Goal: Information Seeking & Learning: Learn about a topic

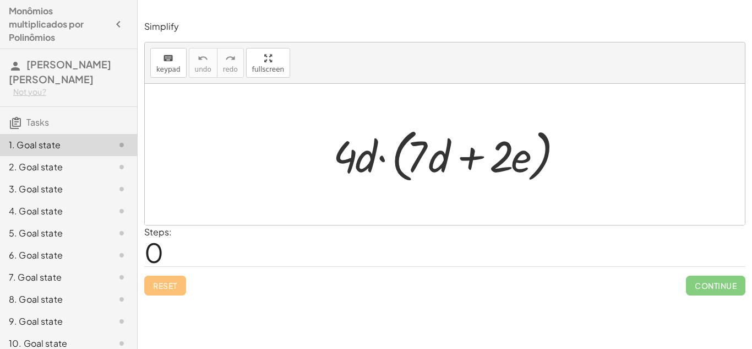
click at [353, 167] on div at bounding box center [449, 154] width 243 height 63
click at [312, 305] on div "Simplify keyboard keypad undo undo redo redo fullscreen · 4 · d · ( + · 7 · d +…" at bounding box center [445, 174] width 615 height 349
click at [295, 248] on div "Steps: 0" at bounding box center [445, 245] width 602 height 41
click at [346, 154] on div at bounding box center [449, 154] width 243 height 63
click at [258, 66] on span "fullscreen" at bounding box center [268, 70] width 32 height 8
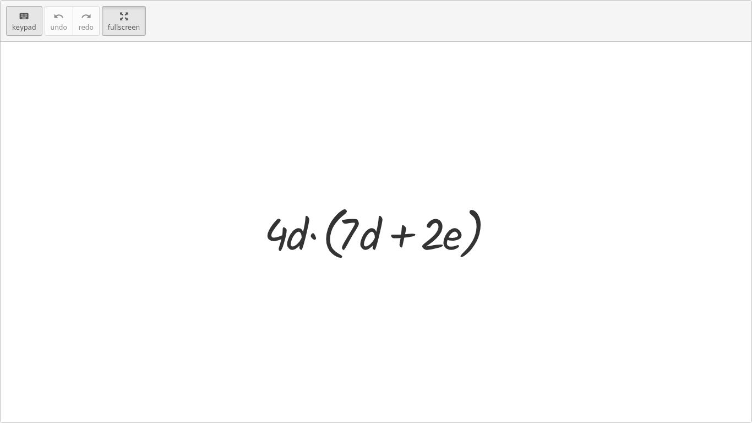
click at [22, 32] on button "keyboard keypad" at bounding box center [24, 21] width 36 height 30
click at [12, 13] on div "keyboard" at bounding box center [24, 15] width 24 height 13
click at [270, 237] on div at bounding box center [380, 232] width 243 height 63
click at [370, 227] on div at bounding box center [380, 232] width 243 height 63
drag, startPoint x: 284, startPoint y: 288, endPoint x: 286, endPoint y: 299, distance: 11.2
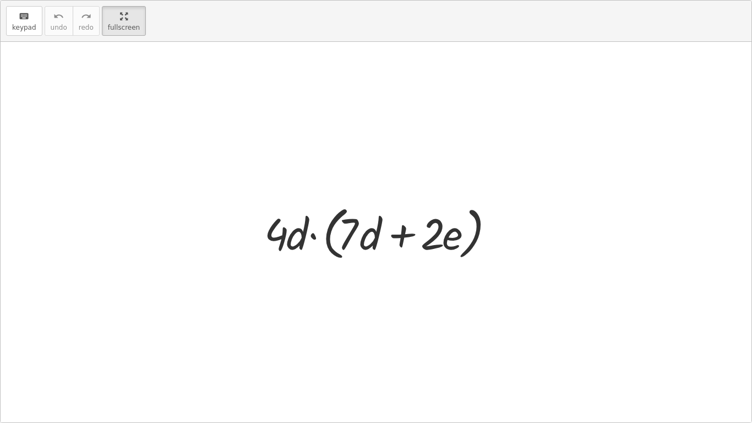
click at [286, 299] on div at bounding box center [376, 232] width 751 height 381
click at [112, 19] on div "button" at bounding box center [124, 15] width 32 height 13
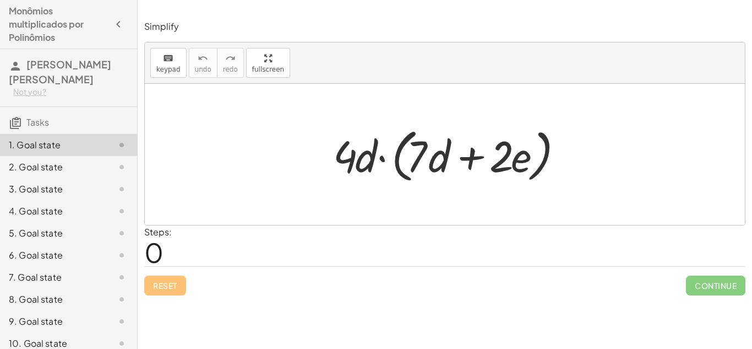
click at [351, 162] on div at bounding box center [449, 154] width 243 height 63
drag, startPoint x: 351, startPoint y: 162, endPoint x: 420, endPoint y: 164, distance: 68.9
click at [420, 164] on div at bounding box center [449, 154] width 243 height 63
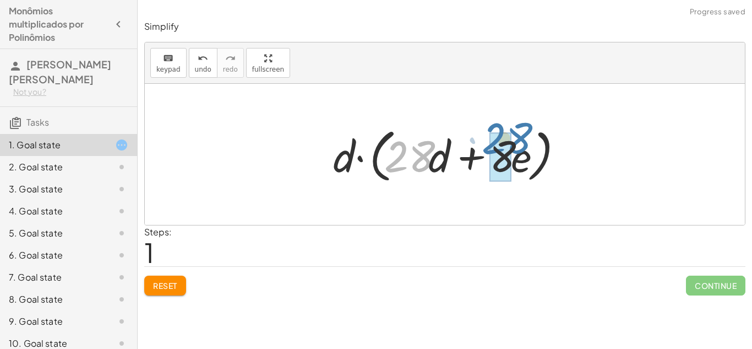
drag, startPoint x: 420, startPoint y: 164, endPoint x: 519, endPoint y: 148, distance: 101.0
click at [519, 148] on div at bounding box center [449, 154] width 243 height 63
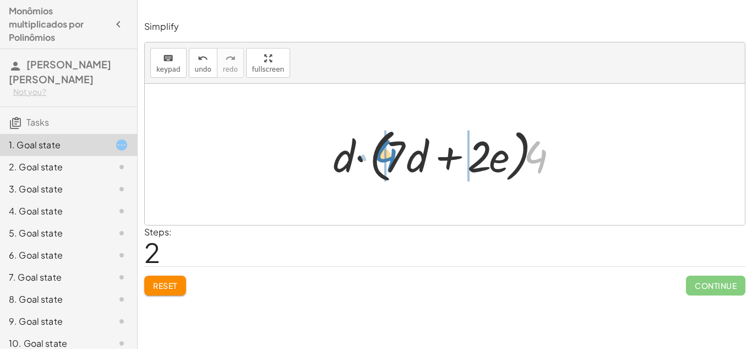
drag, startPoint x: 539, startPoint y: 156, endPoint x: 393, endPoint y: 155, distance: 146.0
click at [393, 155] on div at bounding box center [449, 154] width 243 height 63
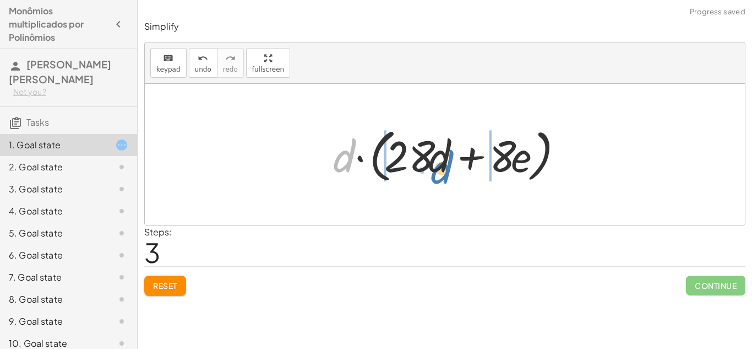
drag, startPoint x: 349, startPoint y: 167, endPoint x: 448, endPoint y: 179, distance: 99.8
click at [448, 179] on div at bounding box center [449, 154] width 243 height 63
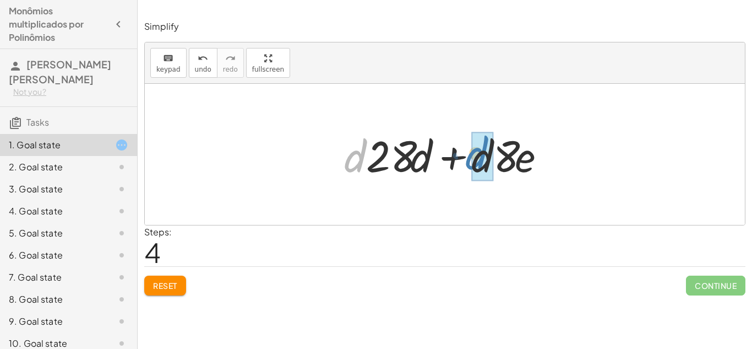
drag, startPoint x: 347, startPoint y: 157, endPoint x: 468, endPoint y: 154, distance: 120.7
click at [468, 154] on div at bounding box center [449, 154] width 221 height 57
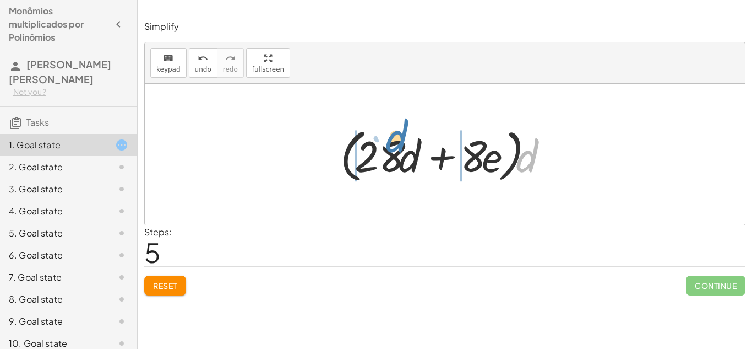
drag, startPoint x: 528, startPoint y: 162, endPoint x: 407, endPoint y: 148, distance: 122.0
click at [407, 148] on div at bounding box center [449, 154] width 228 height 63
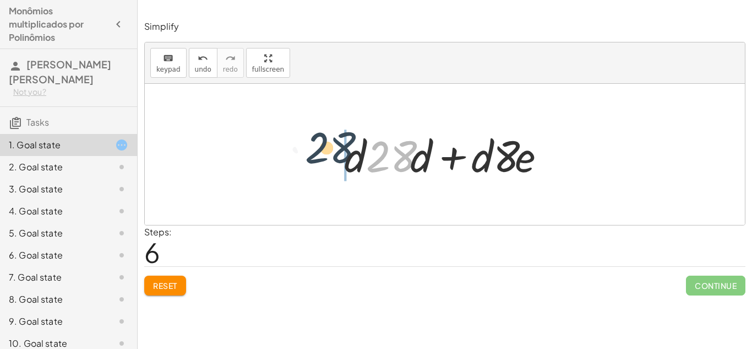
drag, startPoint x: 389, startPoint y: 156, endPoint x: 315, endPoint y: 147, distance: 75.0
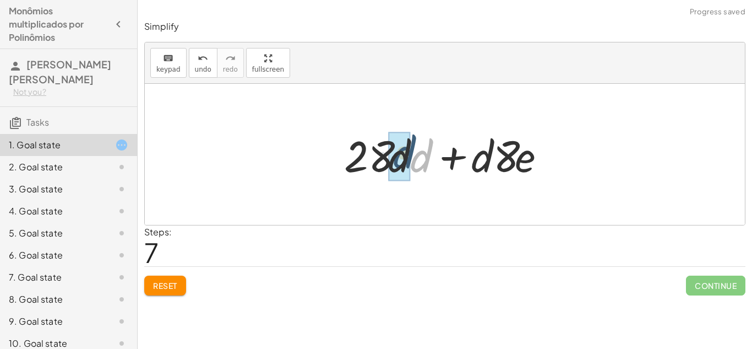
drag, startPoint x: 429, startPoint y: 155, endPoint x: 411, endPoint y: 151, distance: 18.0
click at [411, 151] on div at bounding box center [449, 154] width 221 height 57
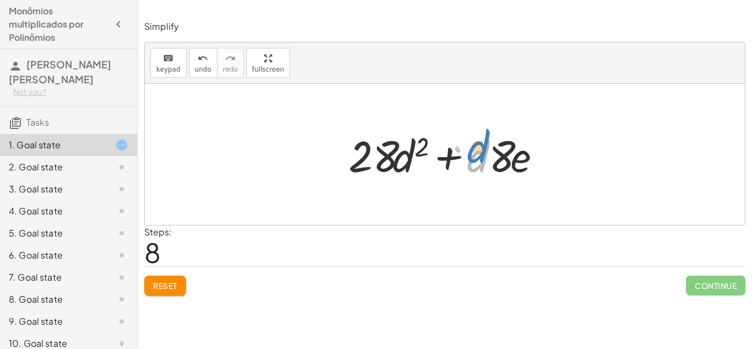
drag, startPoint x: 470, startPoint y: 164, endPoint x: 470, endPoint y: 155, distance: 9.4
click at [470, 155] on div at bounding box center [449, 154] width 213 height 57
drag, startPoint x: 479, startPoint y: 166, endPoint x: 523, endPoint y: 165, distance: 44.6
click at [523, 165] on div at bounding box center [449, 154] width 213 height 57
click at [195, 53] on div "undo" at bounding box center [203, 57] width 17 height 13
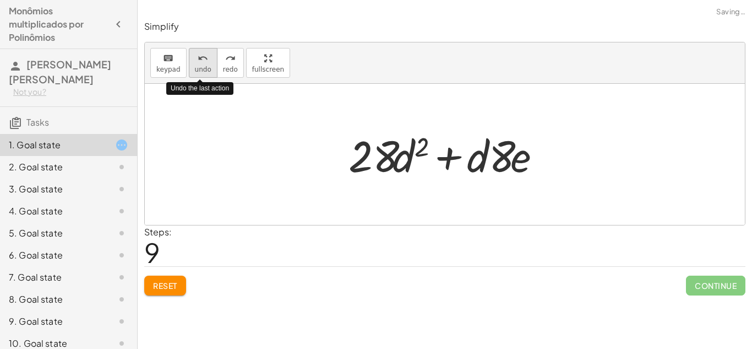
click at [195, 53] on div "undo" at bounding box center [203, 57] width 17 height 13
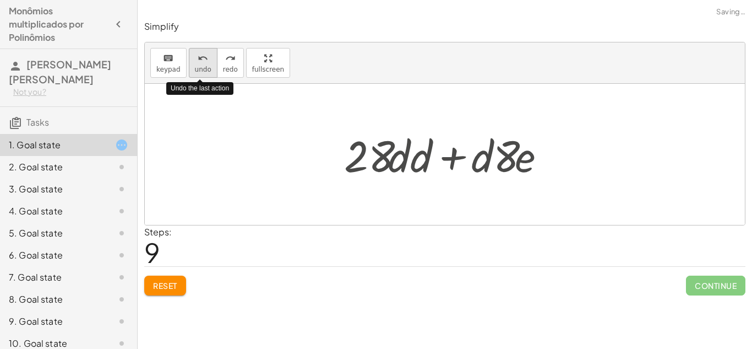
click at [195, 53] on div "undo" at bounding box center [203, 57] width 17 height 13
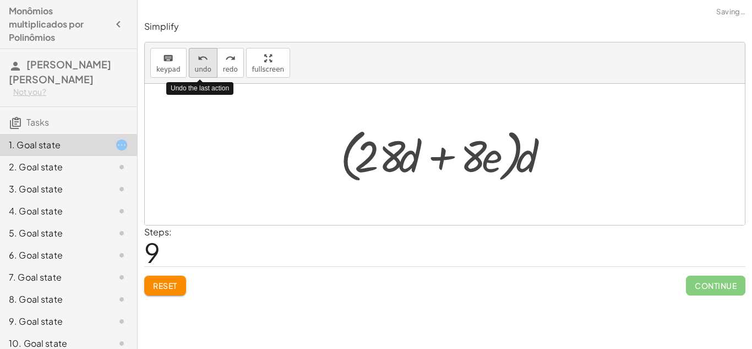
click at [195, 53] on div "undo" at bounding box center [203, 57] width 17 height 13
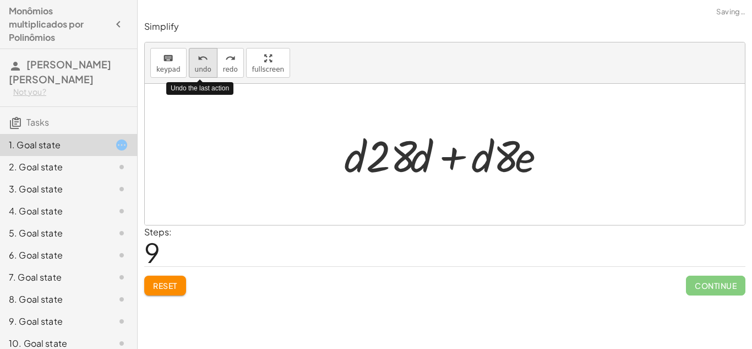
click at [195, 53] on div "undo" at bounding box center [203, 57] width 17 height 13
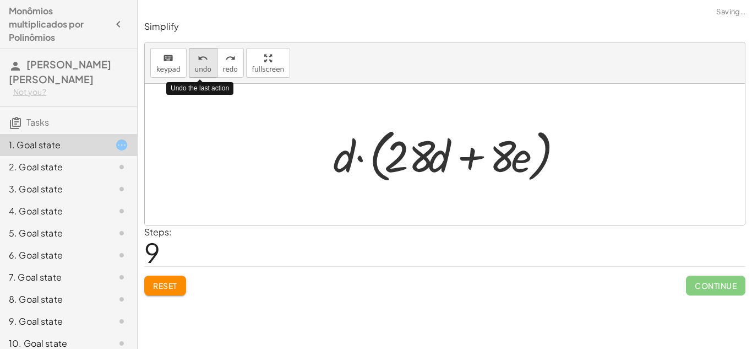
click at [195, 53] on div "undo" at bounding box center [203, 57] width 17 height 13
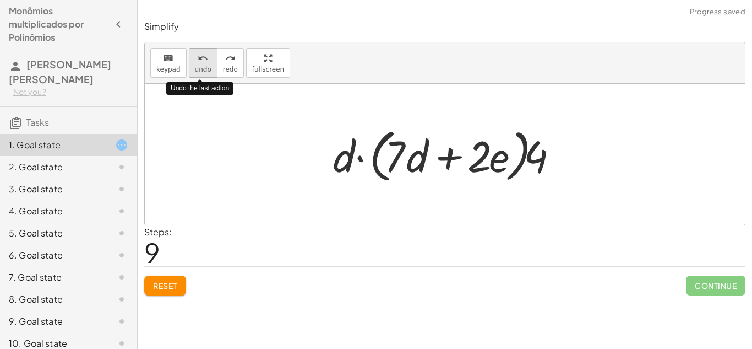
click at [195, 53] on div "undo" at bounding box center [203, 57] width 17 height 13
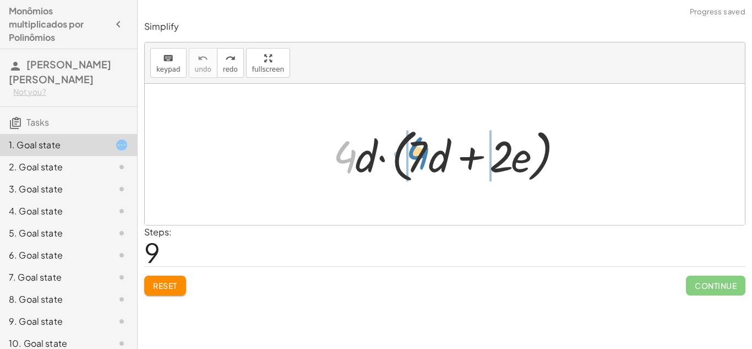
drag, startPoint x: 347, startPoint y: 147, endPoint x: 420, endPoint y: 142, distance: 73.4
click at [420, 142] on div at bounding box center [449, 154] width 243 height 63
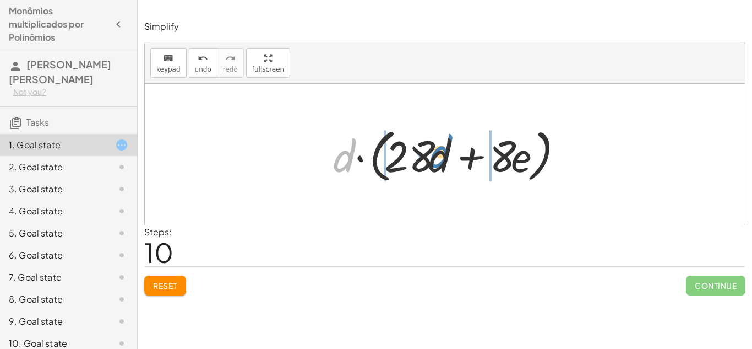
drag, startPoint x: 340, startPoint y: 166, endPoint x: 435, endPoint y: 161, distance: 94.9
click at [435, 161] on div at bounding box center [449, 154] width 243 height 63
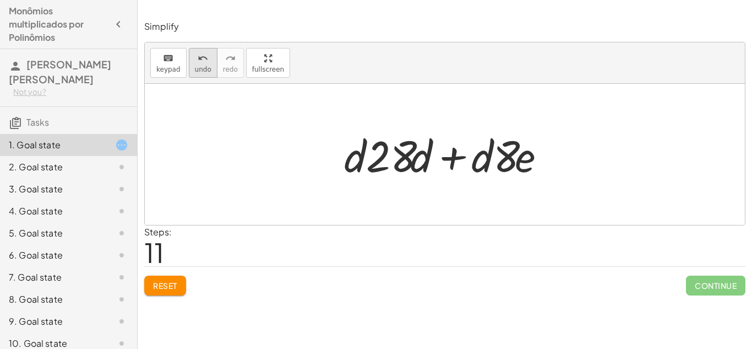
click at [192, 66] on button "undo undo" at bounding box center [203, 63] width 29 height 30
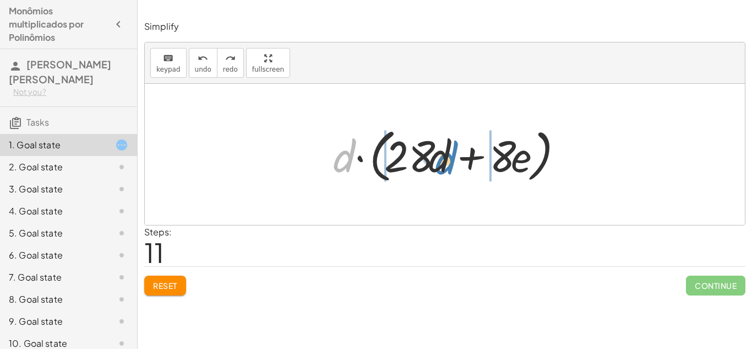
drag, startPoint x: 344, startPoint y: 164, endPoint x: 445, endPoint y: 166, distance: 101.4
click at [445, 166] on div at bounding box center [449, 154] width 243 height 63
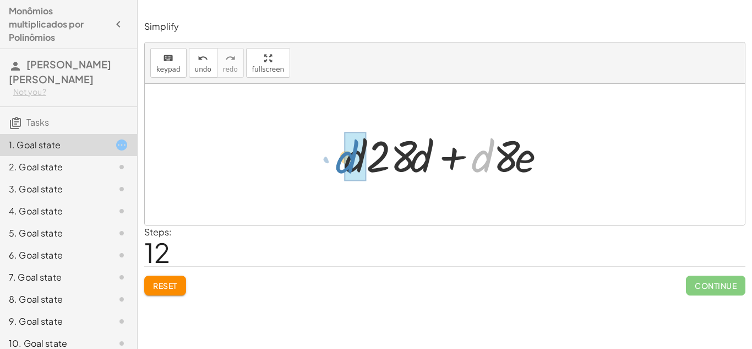
drag, startPoint x: 492, startPoint y: 165, endPoint x: 355, endPoint y: 164, distance: 137.7
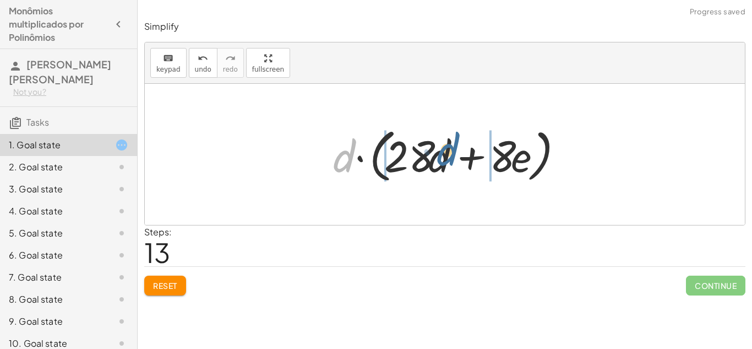
drag, startPoint x: 340, startPoint y: 161, endPoint x: 456, endPoint y: 158, distance: 115.7
click at [456, 158] on div at bounding box center [449, 154] width 243 height 63
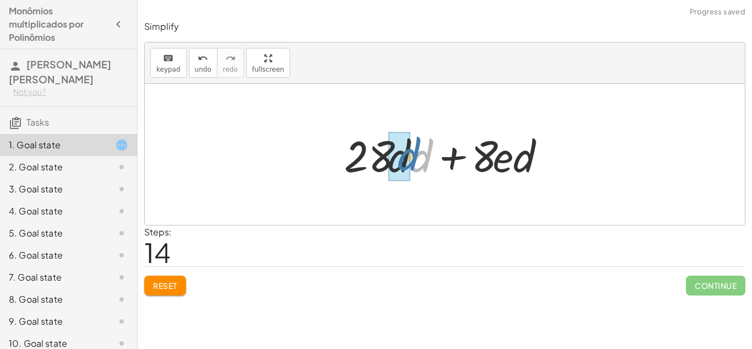
drag, startPoint x: 416, startPoint y: 165, endPoint x: 400, endPoint y: 163, distance: 16.1
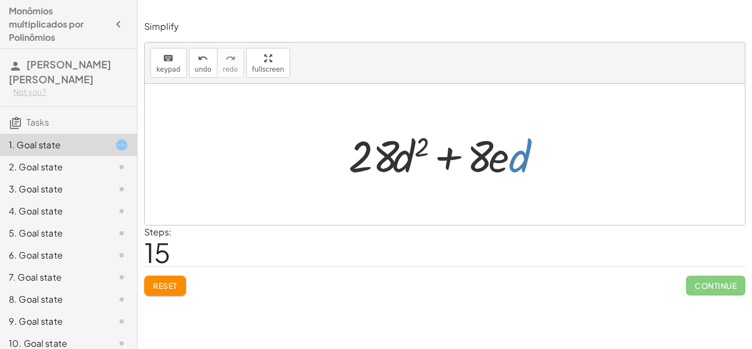
click at [520, 159] on div at bounding box center [449, 154] width 213 height 57
click at [404, 162] on div at bounding box center [449, 154] width 213 height 57
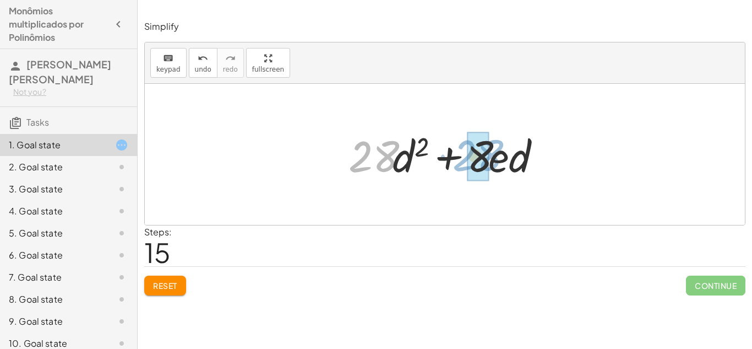
drag, startPoint x: 381, startPoint y: 157, endPoint x: 486, endPoint y: 156, distance: 105.2
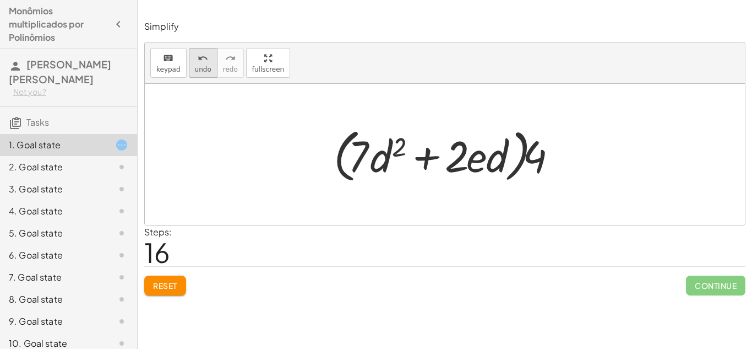
click at [201, 66] on span "undo" at bounding box center [203, 70] width 17 height 8
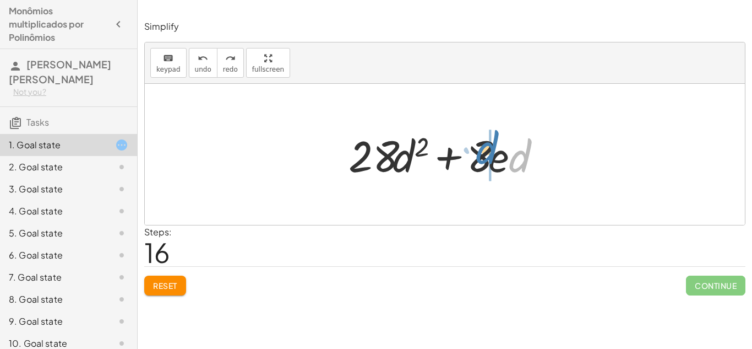
drag, startPoint x: 520, startPoint y: 160, endPoint x: 489, endPoint y: 151, distance: 31.9
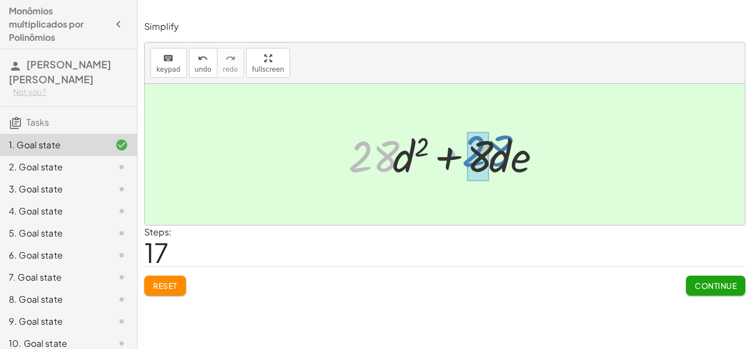
drag, startPoint x: 382, startPoint y: 158, endPoint x: 495, endPoint y: 153, distance: 113.1
click at [495, 153] on div at bounding box center [449, 154] width 213 height 57
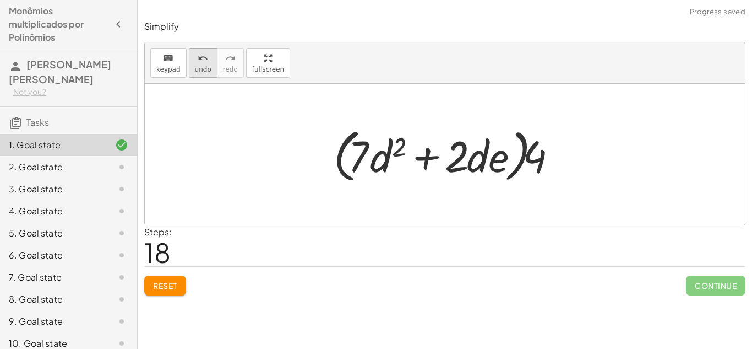
click at [205, 66] on span "undo" at bounding box center [203, 70] width 17 height 8
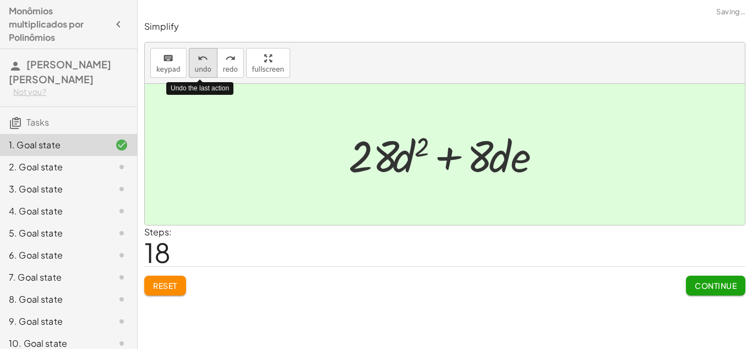
click at [205, 66] on span "undo" at bounding box center [203, 70] width 17 height 8
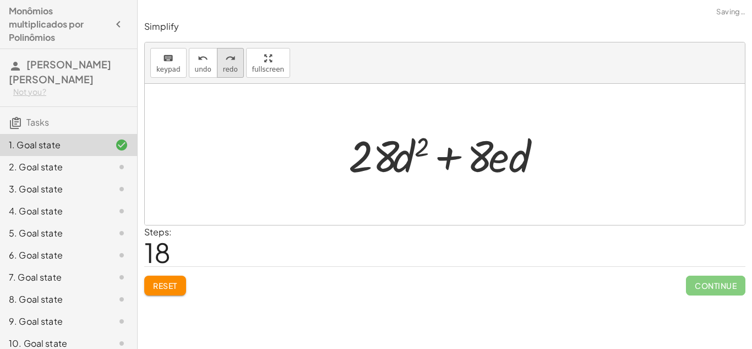
click at [234, 71] on span "redo" at bounding box center [230, 70] width 15 height 8
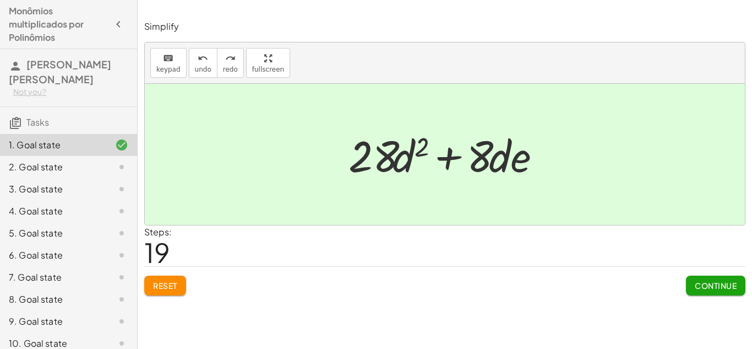
click at [712, 285] on span "Continue" at bounding box center [716, 285] width 42 height 10
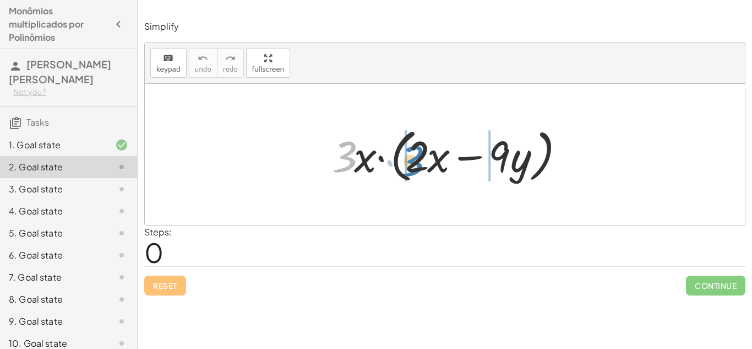
drag, startPoint x: 348, startPoint y: 158, endPoint x: 416, endPoint y: 162, distance: 68.4
click at [416, 162] on div at bounding box center [450, 154] width 246 height 63
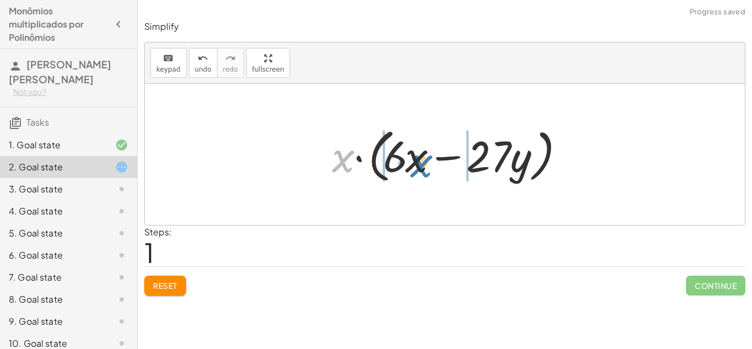
drag, startPoint x: 342, startPoint y: 158, endPoint x: 420, endPoint y: 163, distance: 78.4
click at [420, 163] on div at bounding box center [450, 154] width 246 height 63
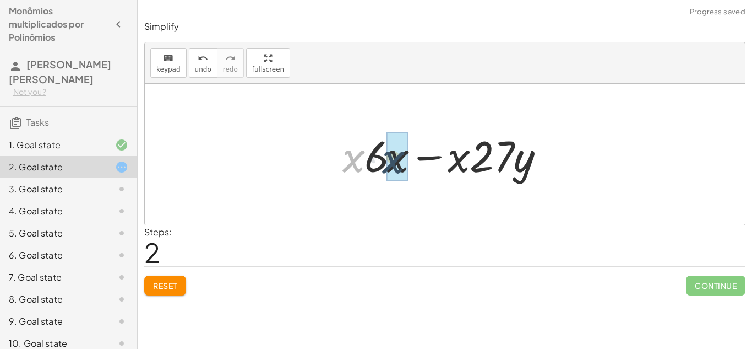
drag, startPoint x: 358, startPoint y: 155, endPoint x: 399, endPoint y: 156, distance: 41.3
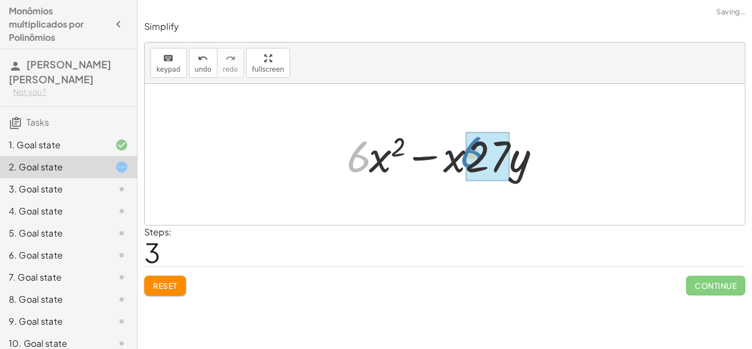
drag, startPoint x: 361, startPoint y: 147, endPoint x: 477, endPoint y: 142, distance: 115.8
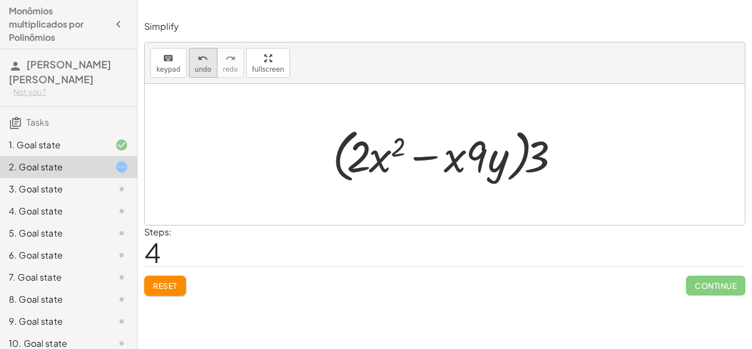
click at [206, 50] on button "undo undo" at bounding box center [203, 63] width 29 height 30
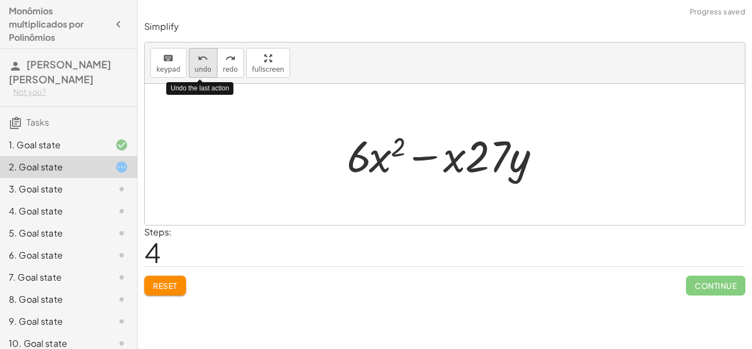
click at [206, 50] on button "undo undo" at bounding box center [203, 63] width 29 height 30
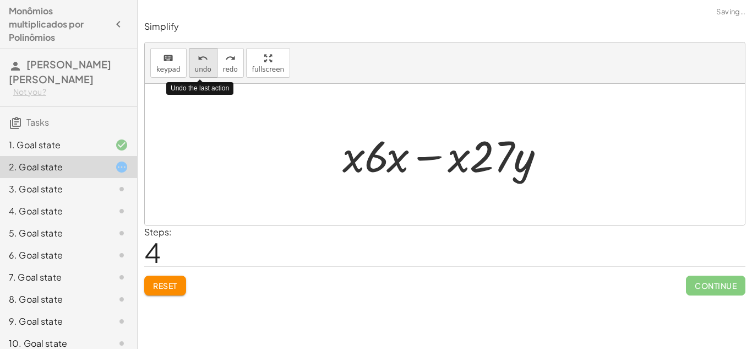
click at [206, 50] on button "undo undo" at bounding box center [203, 63] width 29 height 30
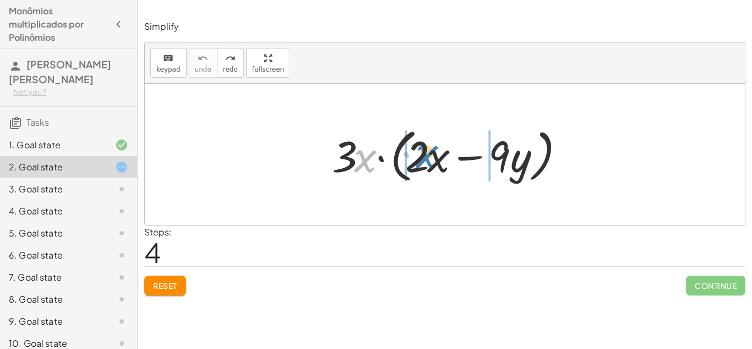
drag, startPoint x: 366, startPoint y: 161, endPoint x: 428, endPoint y: 156, distance: 61.9
click at [428, 156] on div at bounding box center [450, 154] width 246 height 63
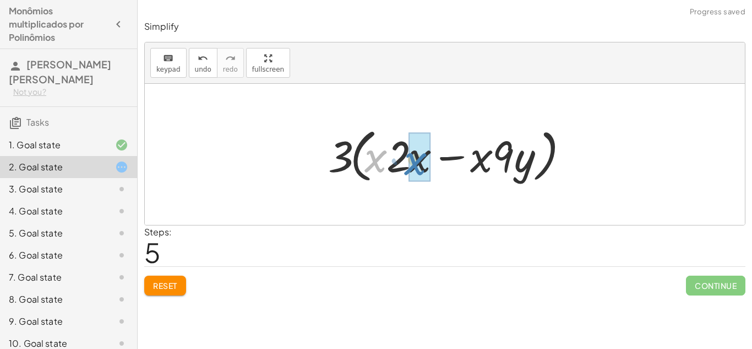
drag, startPoint x: 378, startPoint y: 159, endPoint x: 427, endPoint y: 159, distance: 49.6
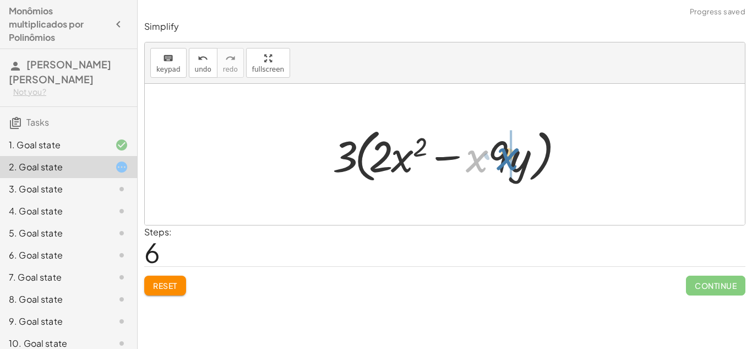
drag, startPoint x: 482, startPoint y: 160, endPoint x: 519, endPoint y: 158, distance: 37.6
click at [519, 158] on div at bounding box center [449, 154] width 244 height 63
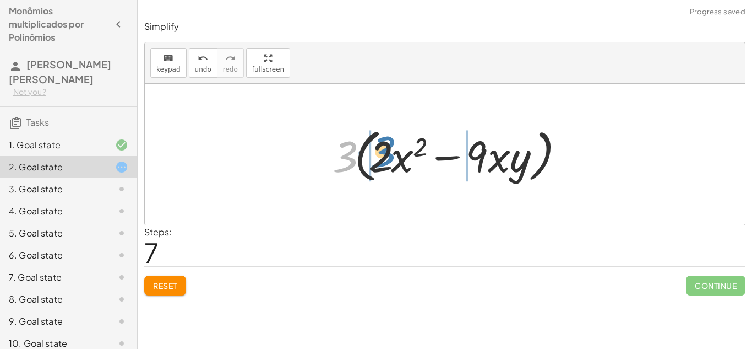
drag, startPoint x: 350, startPoint y: 146, endPoint x: 388, endPoint y: 141, distance: 38.3
click at [388, 141] on div at bounding box center [449, 154] width 244 height 63
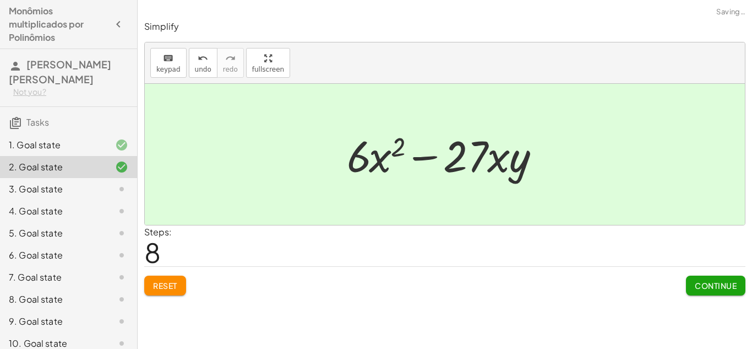
click at [716, 287] on span "Continue" at bounding box center [716, 285] width 42 height 10
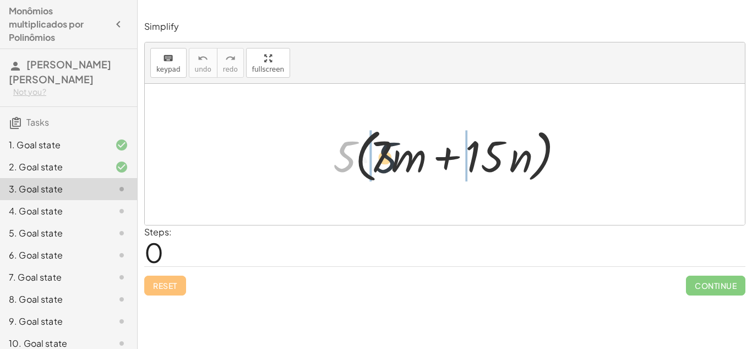
drag, startPoint x: 345, startPoint y: 147, endPoint x: 388, endPoint y: 148, distance: 42.4
click at [388, 148] on div at bounding box center [449, 154] width 243 height 63
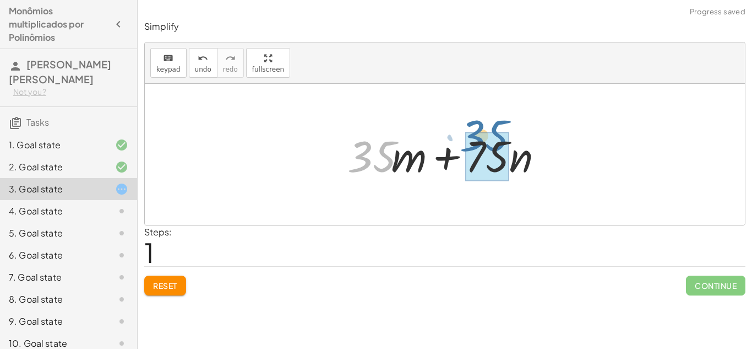
drag, startPoint x: 382, startPoint y: 148, endPoint x: 495, endPoint y: 128, distance: 114.7
click at [495, 128] on div at bounding box center [449, 154] width 214 height 57
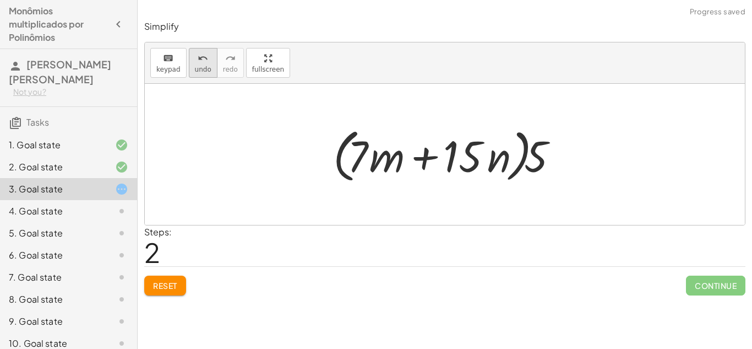
click at [199, 68] on span "undo" at bounding box center [203, 70] width 17 height 8
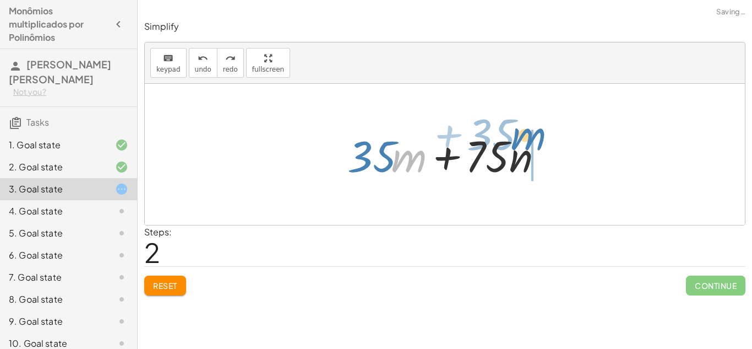
drag, startPoint x: 411, startPoint y: 164, endPoint x: 544, endPoint y: 148, distance: 133.6
click at [544, 148] on div at bounding box center [449, 154] width 214 height 57
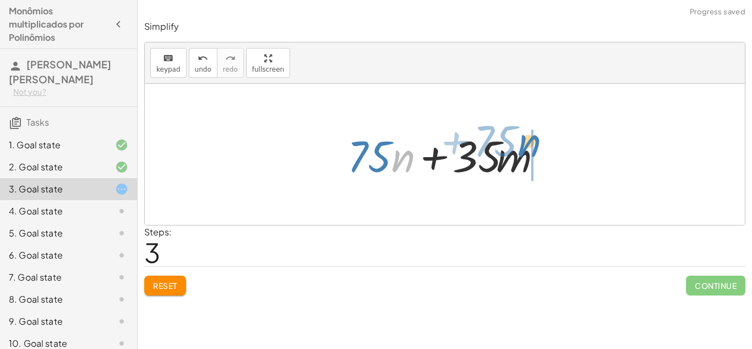
drag, startPoint x: 403, startPoint y: 151, endPoint x: 530, endPoint y: 136, distance: 128.7
click at [530, 136] on div at bounding box center [449, 154] width 214 height 57
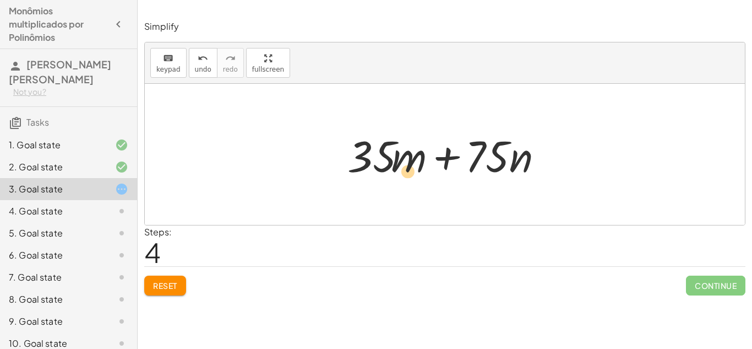
drag, startPoint x: 419, startPoint y: 159, endPoint x: 417, endPoint y: 174, distance: 15.0
click at [417, 174] on div at bounding box center [449, 154] width 214 height 57
click at [207, 62] on div "undo" at bounding box center [203, 57] width 17 height 13
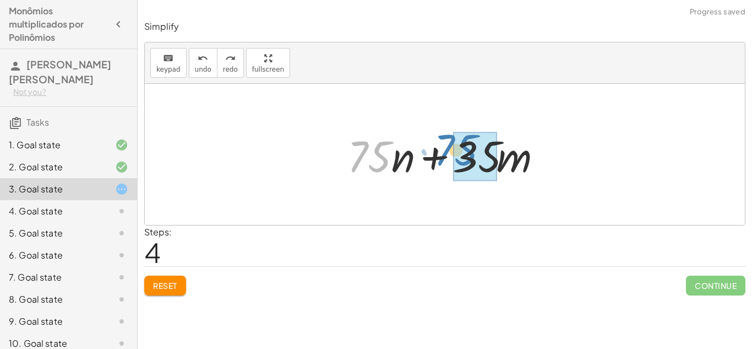
drag, startPoint x: 377, startPoint y: 159, endPoint x: 466, endPoint y: 155, distance: 88.8
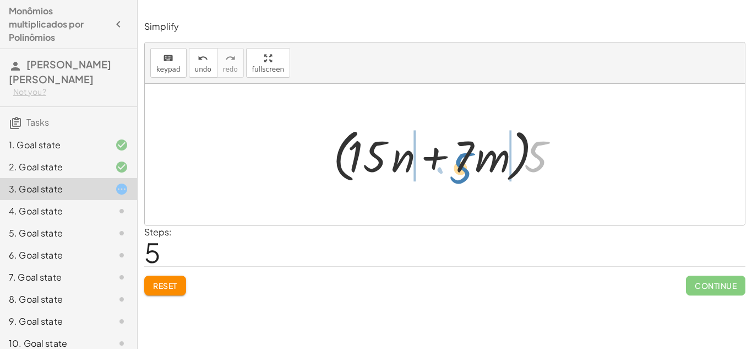
drag, startPoint x: 539, startPoint y: 161, endPoint x: 462, endPoint y: 172, distance: 78.5
click at [462, 172] on div at bounding box center [449, 154] width 243 height 63
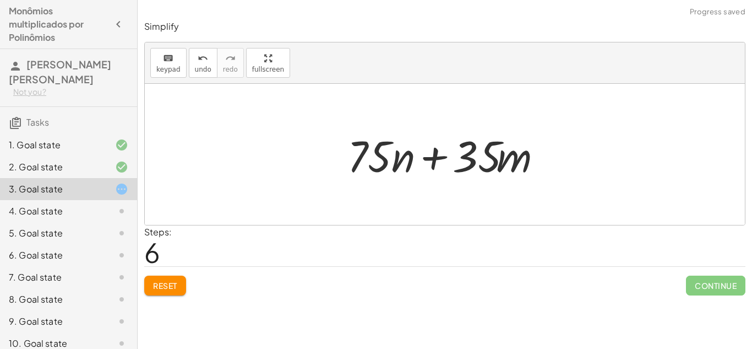
click at [153, 288] on span "Reset" at bounding box center [165, 285] width 24 height 10
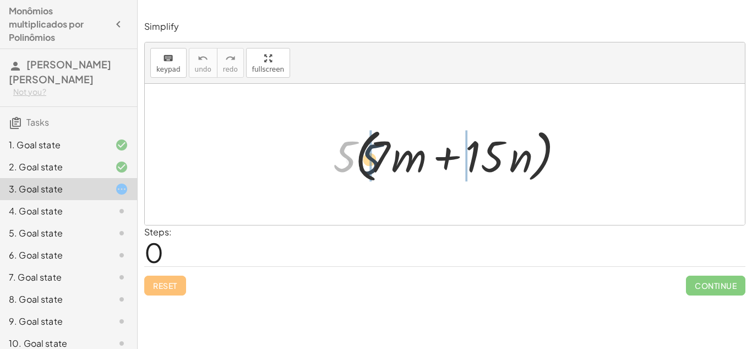
drag, startPoint x: 350, startPoint y: 168, endPoint x: 377, endPoint y: 171, distance: 27.7
click at [377, 171] on div at bounding box center [449, 154] width 243 height 63
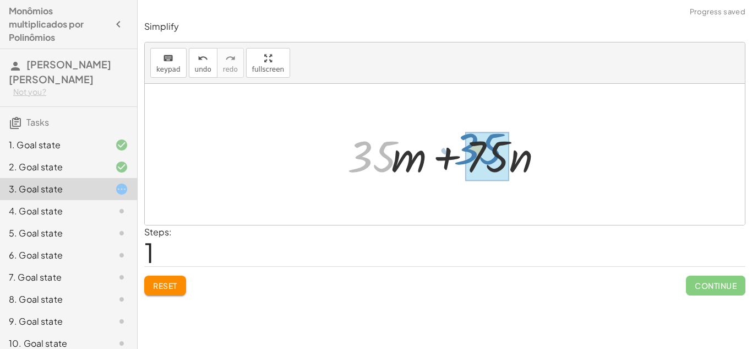
drag, startPoint x: 409, startPoint y: 159, endPoint x: 465, endPoint y: 142, distance: 59.3
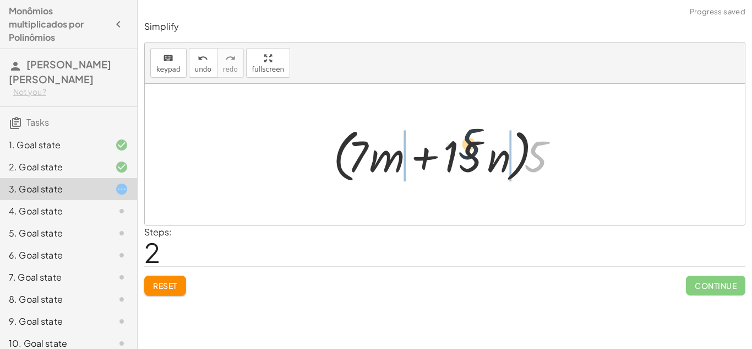
drag, startPoint x: 541, startPoint y: 162, endPoint x: 460, endPoint y: 145, distance: 82.8
click at [460, 145] on div at bounding box center [449, 154] width 243 height 63
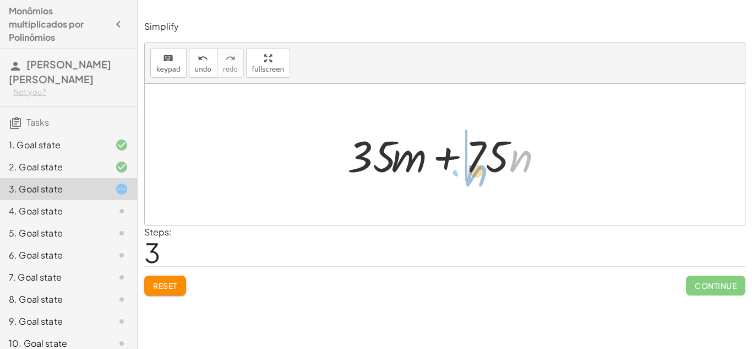
drag, startPoint x: 524, startPoint y: 150, endPoint x: 483, endPoint y: 164, distance: 44.2
click at [483, 164] on div at bounding box center [449, 154] width 214 height 57
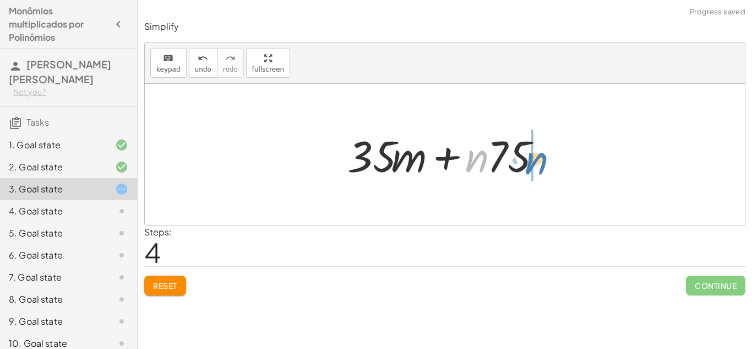
drag, startPoint x: 475, startPoint y: 164, endPoint x: 535, endPoint y: 166, distance: 59.5
click at [535, 166] on div at bounding box center [449, 154] width 214 height 57
drag, startPoint x: 411, startPoint y: 162, endPoint x: 489, endPoint y: 162, distance: 77.7
click at [489, 162] on div at bounding box center [449, 154] width 214 height 57
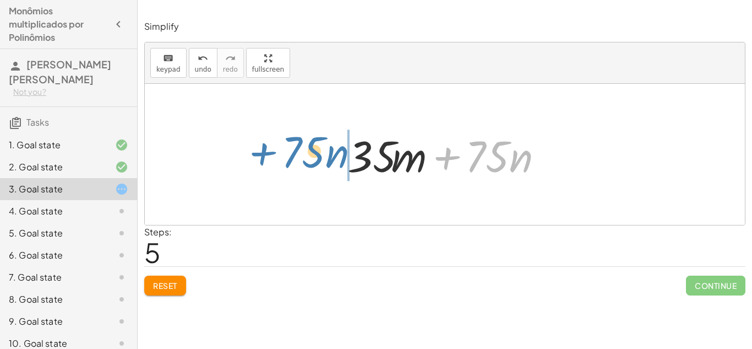
drag, startPoint x: 451, startPoint y: 165, endPoint x: 264, endPoint y: 162, distance: 186.8
click at [264, 162] on div "· 5 · ( + · 7 · m + · 15 · n ) + · 5 · 7 · m + · 5 · 15 · n + · 35 · m + · 75 ·…" at bounding box center [445, 154] width 600 height 141
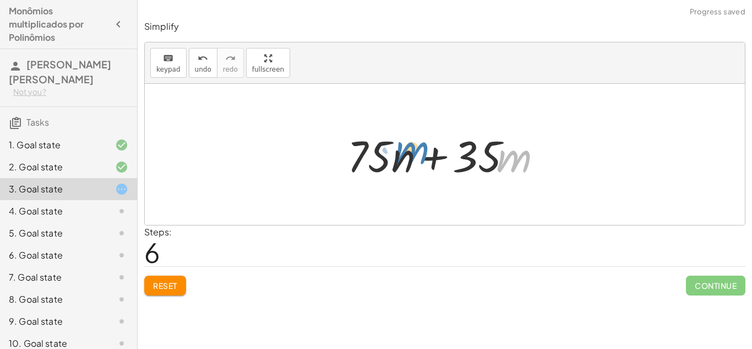
drag, startPoint x: 518, startPoint y: 163, endPoint x: 417, endPoint y: 155, distance: 101.1
click at [417, 155] on div at bounding box center [449, 154] width 214 height 57
drag, startPoint x: 399, startPoint y: 164, endPoint x: 476, endPoint y: 157, distance: 77.4
click at [476, 157] on div at bounding box center [449, 154] width 214 height 57
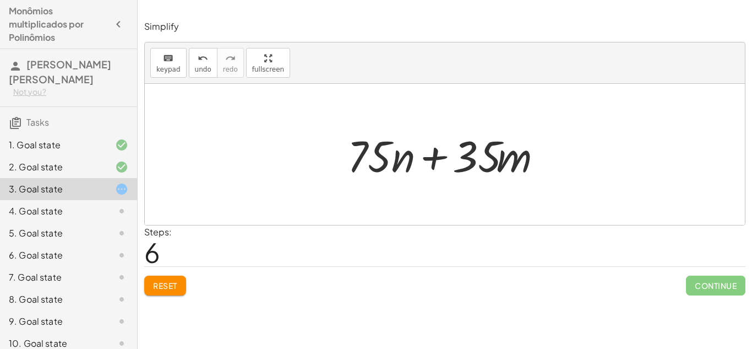
click at [458, 175] on div at bounding box center [449, 154] width 214 height 57
click at [167, 285] on span "Reset" at bounding box center [165, 285] width 24 height 10
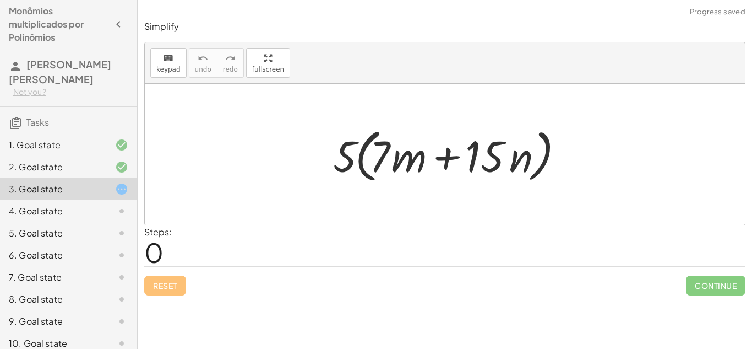
click at [167, 285] on div "Reset Continue" at bounding box center [445, 280] width 602 height 29
click at [252, 69] on span "fullscreen" at bounding box center [268, 70] width 32 height 8
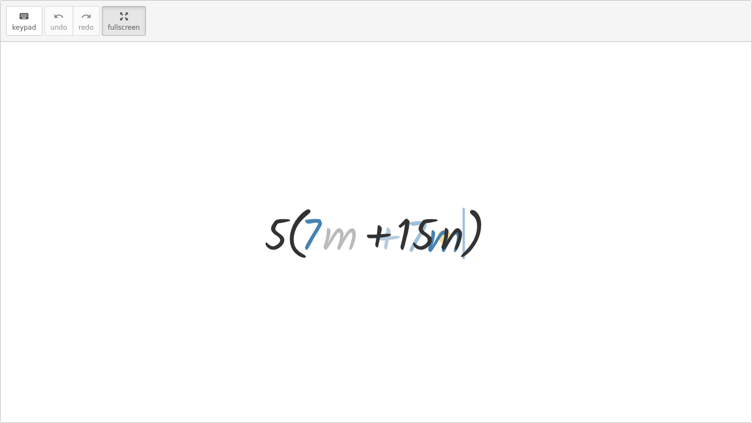
drag, startPoint x: 326, startPoint y: 243, endPoint x: 431, endPoint y: 245, distance: 105.2
click at [431, 245] on div at bounding box center [380, 232] width 243 height 63
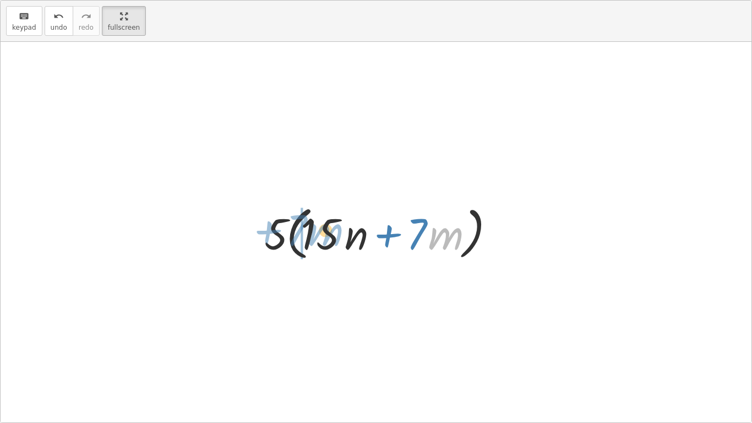
drag, startPoint x: 431, startPoint y: 245, endPoint x: 321, endPoint y: 243, distance: 109.6
click at [321, 243] on div at bounding box center [380, 232] width 243 height 63
drag, startPoint x: 433, startPoint y: 225, endPoint x: 364, endPoint y: 226, distance: 69.4
click at [364, 226] on div at bounding box center [380, 232] width 243 height 63
click at [359, 226] on div at bounding box center [380, 232] width 243 height 63
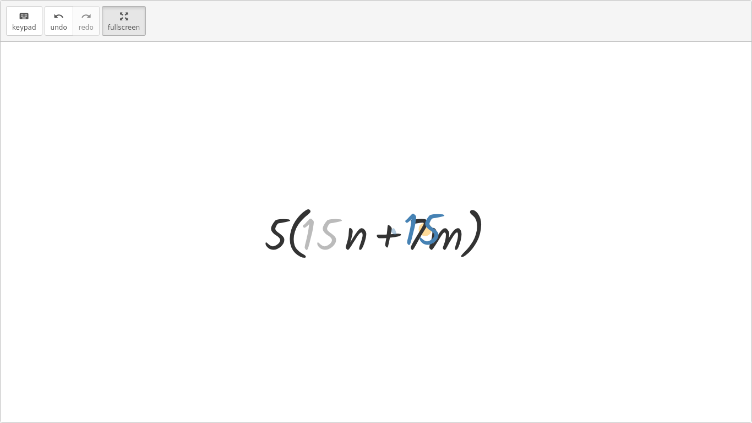
drag, startPoint x: 320, startPoint y: 241, endPoint x: 424, endPoint y: 237, distance: 104.2
click at [424, 237] on div at bounding box center [380, 232] width 243 height 63
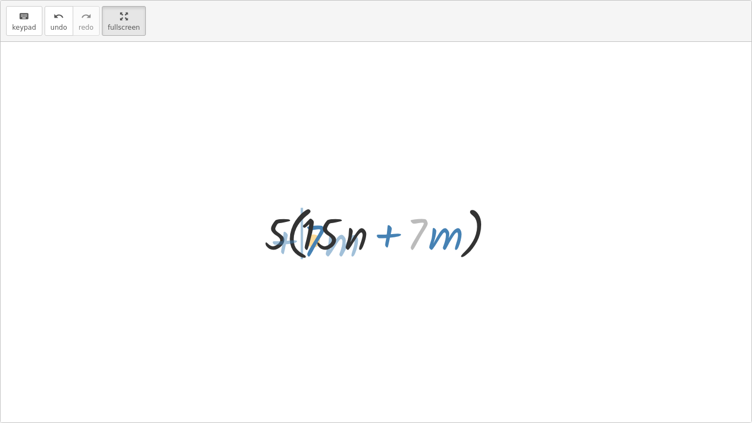
drag, startPoint x: 415, startPoint y: 230, endPoint x: 313, endPoint y: 235, distance: 102.0
click at [313, 235] on div at bounding box center [380, 232] width 243 height 63
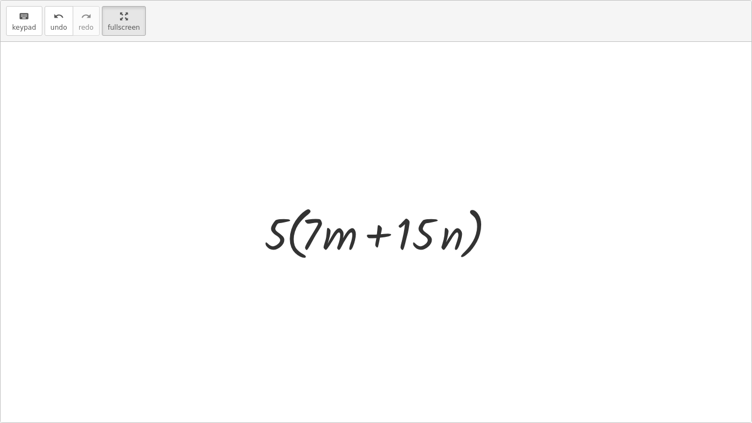
click at [282, 234] on div at bounding box center [380, 232] width 243 height 63
drag, startPoint x: 282, startPoint y: 234, endPoint x: 315, endPoint y: 232, distance: 33.1
click at [315, 232] on div at bounding box center [380, 232] width 243 height 63
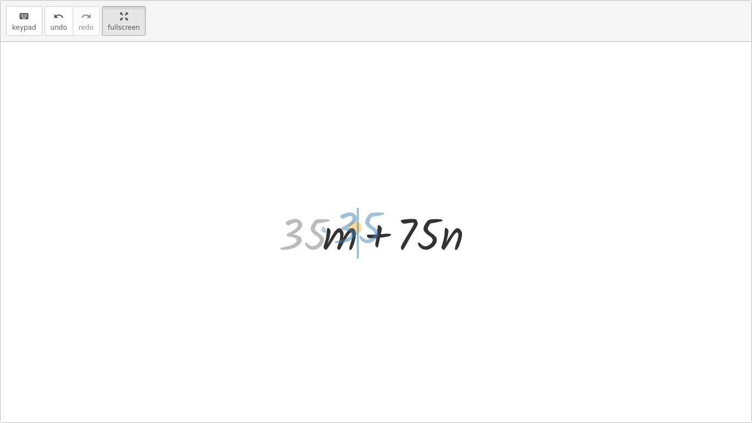
drag, startPoint x: 316, startPoint y: 232, endPoint x: 369, endPoint y: 227, distance: 53.2
click at [369, 227] on div at bounding box center [380, 232] width 214 height 57
drag, startPoint x: 440, startPoint y: 245, endPoint x: 411, endPoint y: 241, distance: 29.4
click at [411, 241] on div at bounding box center [380, 232] width 214 height 57
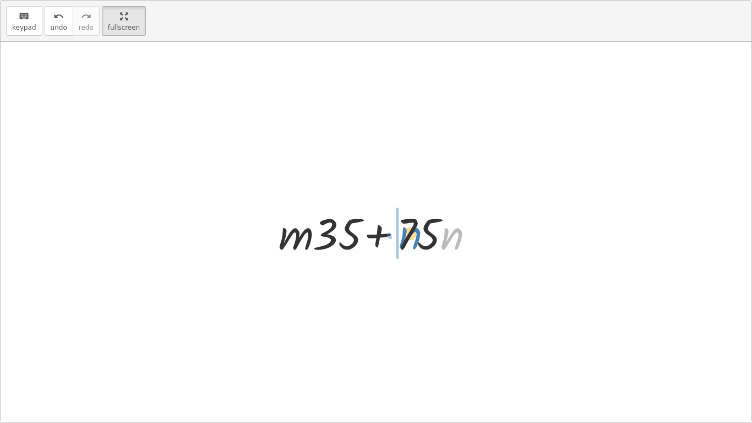
drag, startPoint x: 456, startPoint y: 240, endPoint x: 411, endPoint y: 240, distance: 44.1
click at [411, 240] on div at bounding box center [380, 232] width 214 height 57
click at [337, 278] on div "· 5 · ( + · 7 · m + · 15 · n ) · 5 · ( + · 15 · n + · 7 · m ) · 5 · ( + · 7 · m…" at bounding box center [376, 232] width 751 height 381
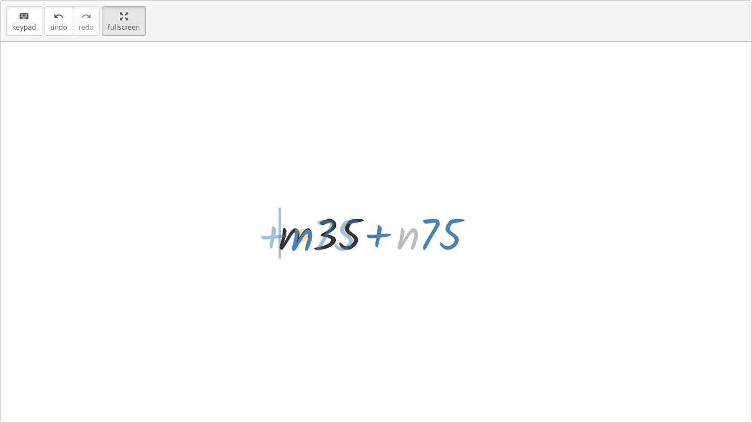
drag, startPoint x: 409, startPoint y: 238, endPoint x: 300, endPoint y: 239, distance: 108.5
click at [300, 239] on div at bounding box center [380, 232] width 214 height 57
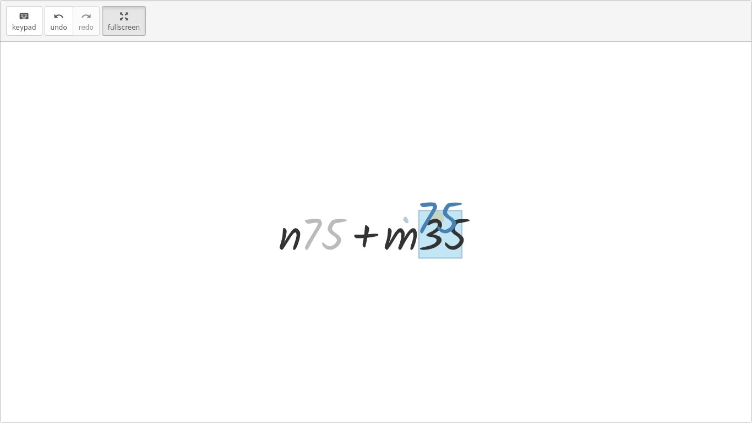
drag, startPoint x: 344, startPoint y: 219, endPoint x: 459, endPoint y: 203, distance: 115.8
click at [459, 203] on div "· 5 · ( + · 7 · m + · 15 · n ) · 5 · ( + · 15 · n + · 7 · m ) · 5 · ( + · 7 · m…" at bounding box center [376, 232] width 228 height 62
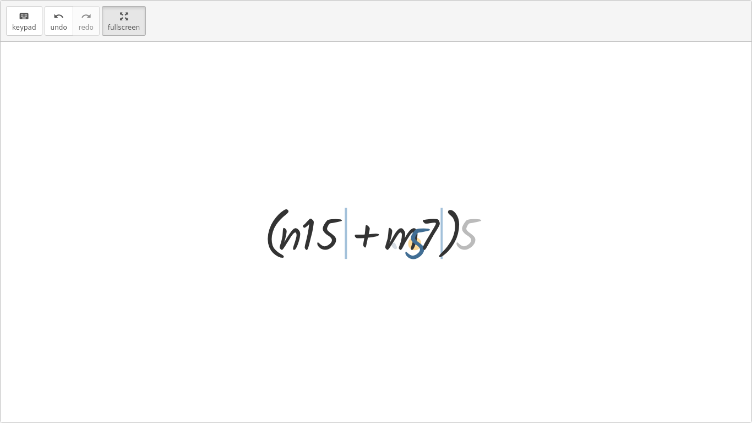
drag, startPoint x: 478, startPoint y: 230, endPoint x: 426, endPoint y: 240, distance: 52.2
click at [426, 240] on div at bounding box center [380, 232] width 243 height 63
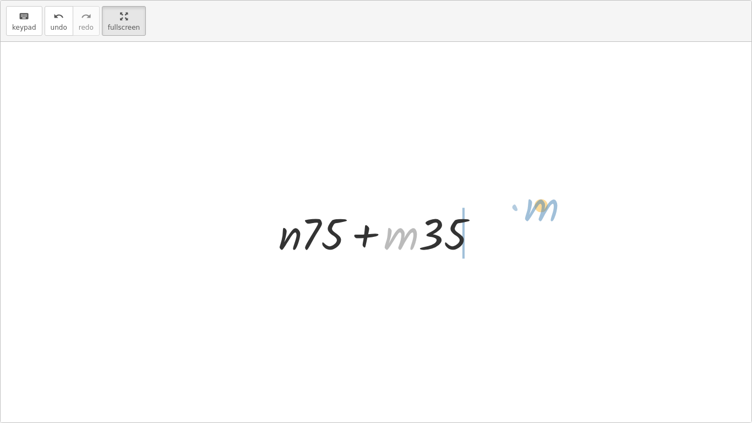
drag, startPoint x: 414, startPoint y: 245, endPoint x: 554, endPoint y: 216, distance: 142.2
click at [554, 216] on div "· 5 · ( + · 7 · m + · 15 · n ) · 5 · ( + · 15 · n + · 7 · m ) · 5 · ( + · 7 · m…" at bounding box center [376, 232] width 751 height 381
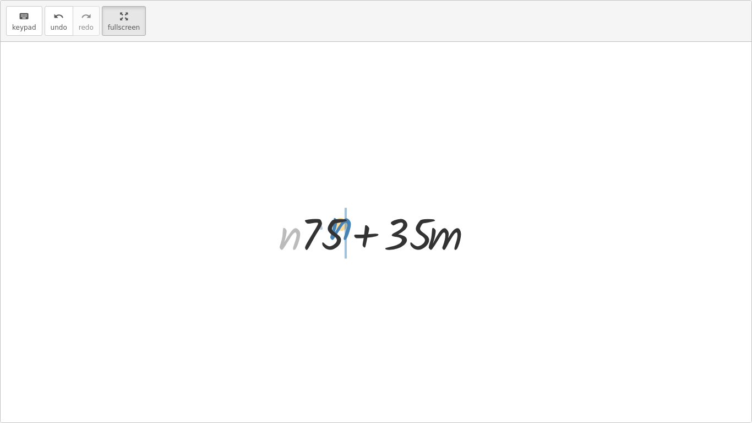
drag, startPoint x: 294, startPoint y: 245, endPoint x: 346, endPoint y: 234, distance: 53.9
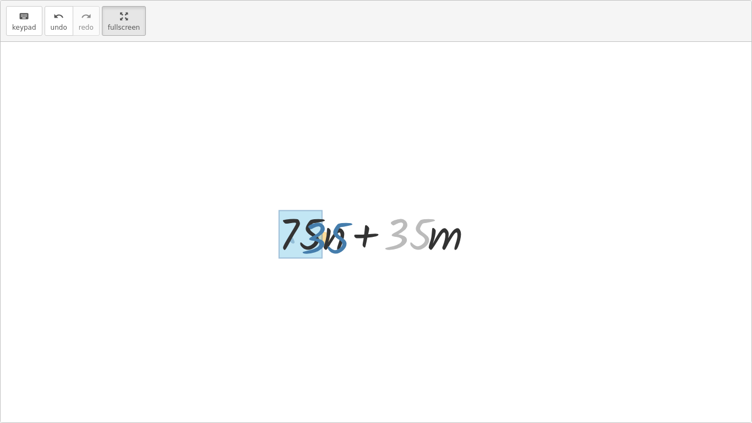
drag, startPoint x: 411, startPoint y: 234, endPoint x: 327, endPoint y: 238, distance: 83.8
click at [327, 238] on div at bounding box center [380, 232] width 214 height 57
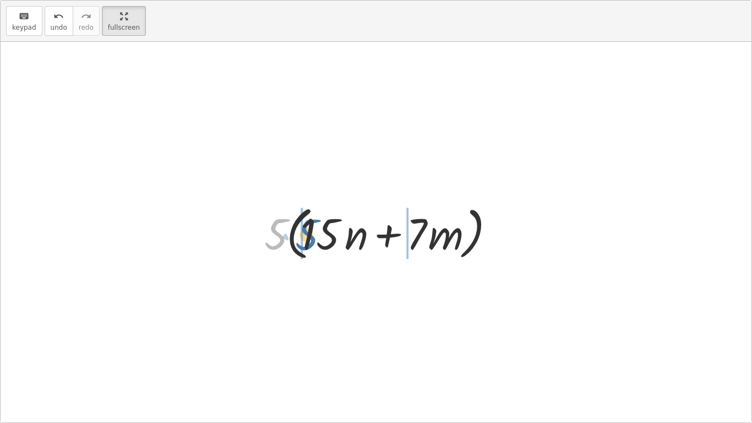
drag, startPoint x: 280, startPoint y: 238, endPoint x: 316, endPoint y: 241, distance: 35.4
click at [316, 241] on div at bounding box center [380, 232] width 243 height 63
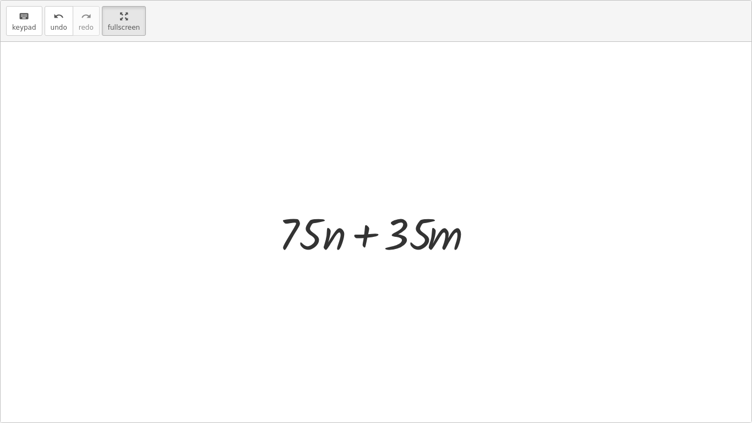
click at [316, 241] on div at bounding box center [380, 232] width 214 height 57
click at [109, 31] on span "fullscreen" at bounding box center [124, 28] width 32 height 8
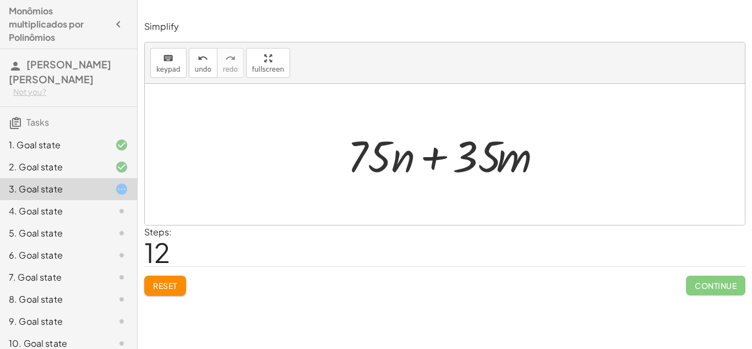
click at [389, 153] on div at bounding box center [449, 154] width 214 height 57
click at [371, 156] on div at bounding box center [449, 154] width 214 height 57
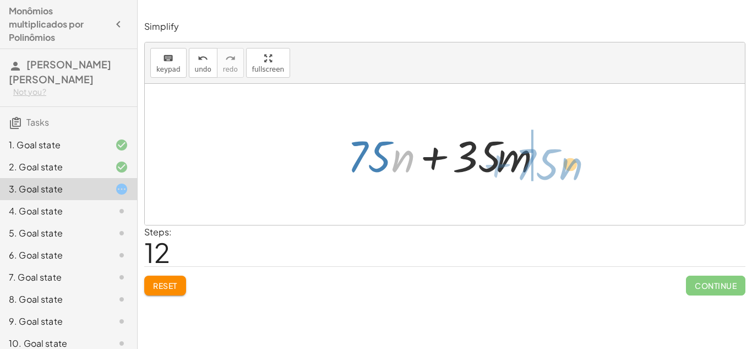
drag, startPoint x: 398, startPoint y: 165, endPoint x: 566, endPoint y: 172, distance: 168.2
click at [566, 172] on div "· 5 · ( + · 7 · m + · 15 · n ) · 5 · ( + · 15 · n + · 7 · m ) · 5 · ( + · 7 · m…" at bounding box center [445, 154] width 600 height 141
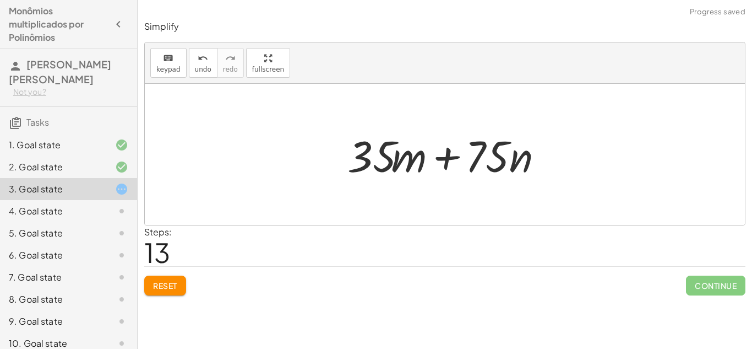
click at [391, 165] on div at bounding box center [449, 154] width 214 height 57
click at [180, 272] on div "Reset Continue" at bounding box center [445, 280] width 602 height 29
click at [174, 288] on span "Reset" at bounding box center [165, 285] width 24 height 10
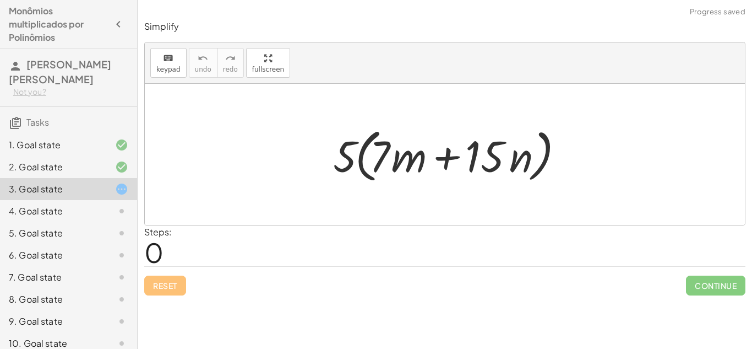
click at [344, 157] on div at bounding box center [449, 154] width 243 height 63
click at [356, 154] on div at bounding box center [449, 154] width 243 height 63
drag, startPoint x: 345, startPoint y: 157, endPoint x: 408, endPoint y: 168, distance: 64.3
click at [408, 168] on div at bounding box center [449, 154] width 243 height 63
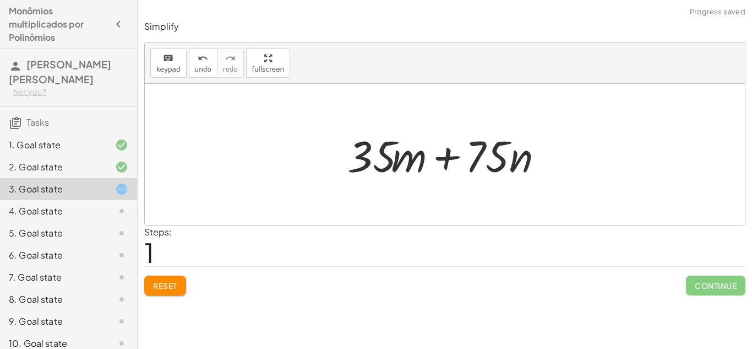
click at [408, 168] on div at bounding box center [449, 154] width 214 height 57
